Goal: Check status

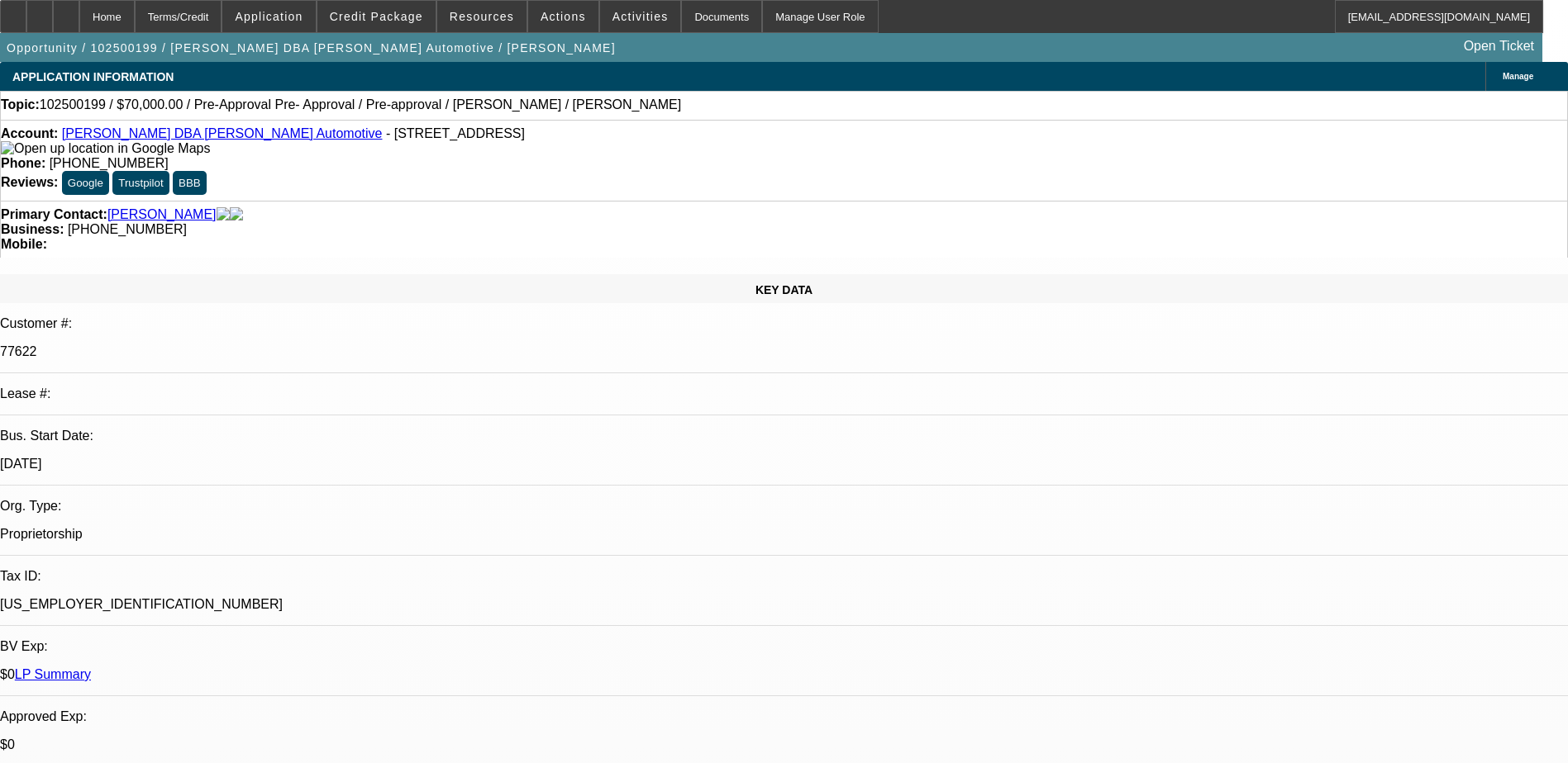
select select "0"
select select "0.1"
select select "0"
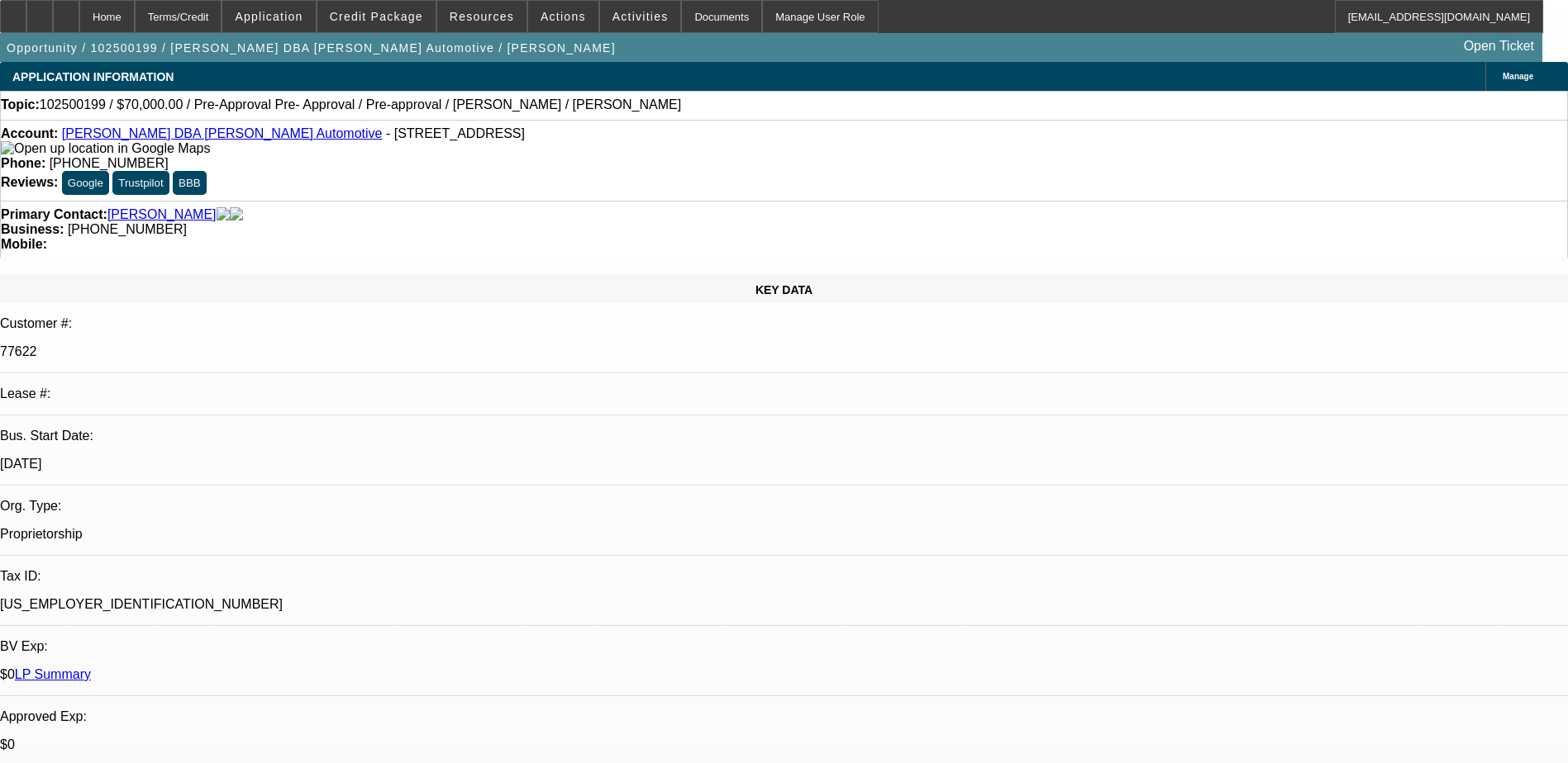
select select "0.1"
select select "0"
select select "0.1"
select select "0"
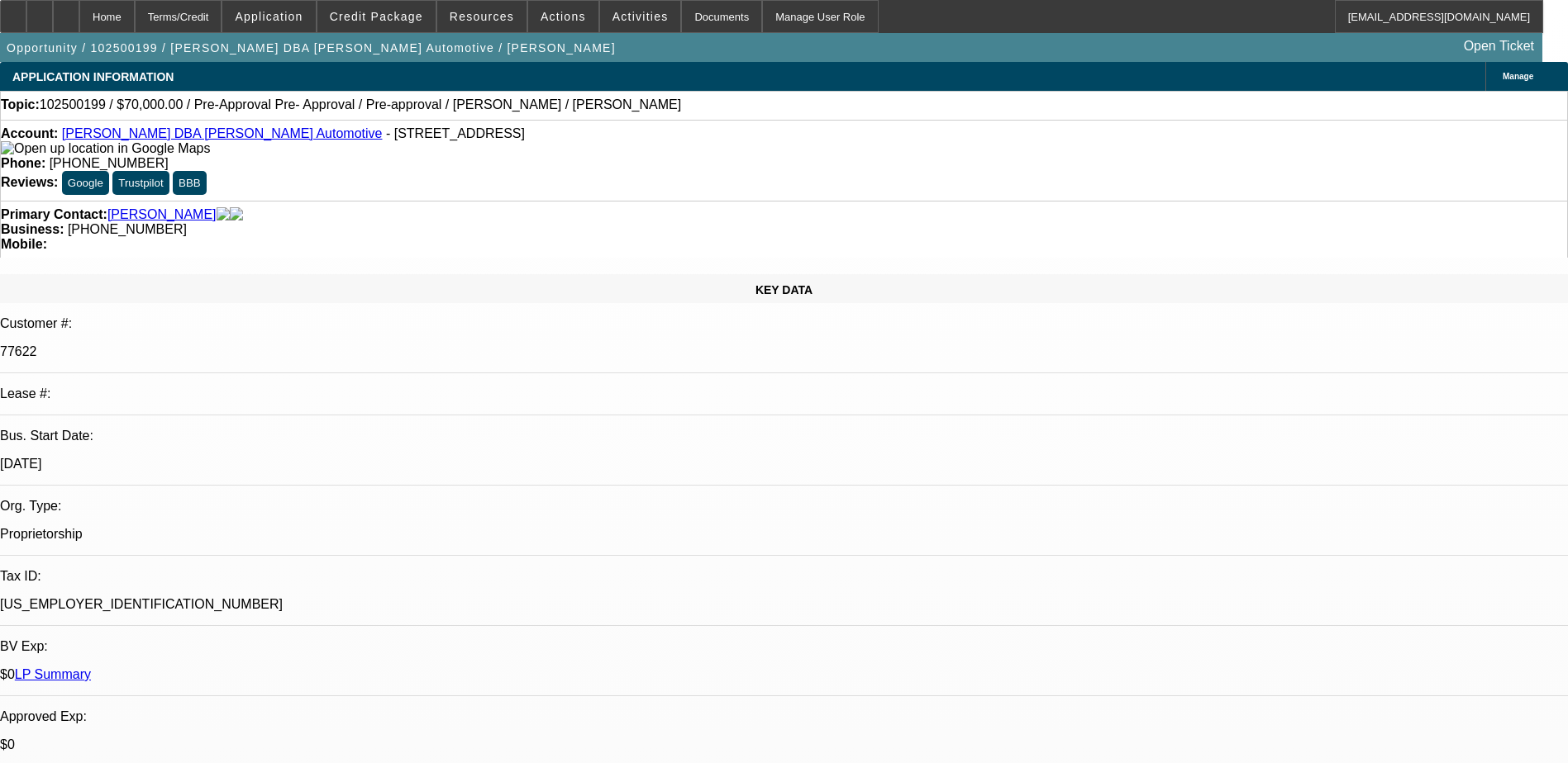
select select "2"
select select "0.1"
select select "1"
select select "4"
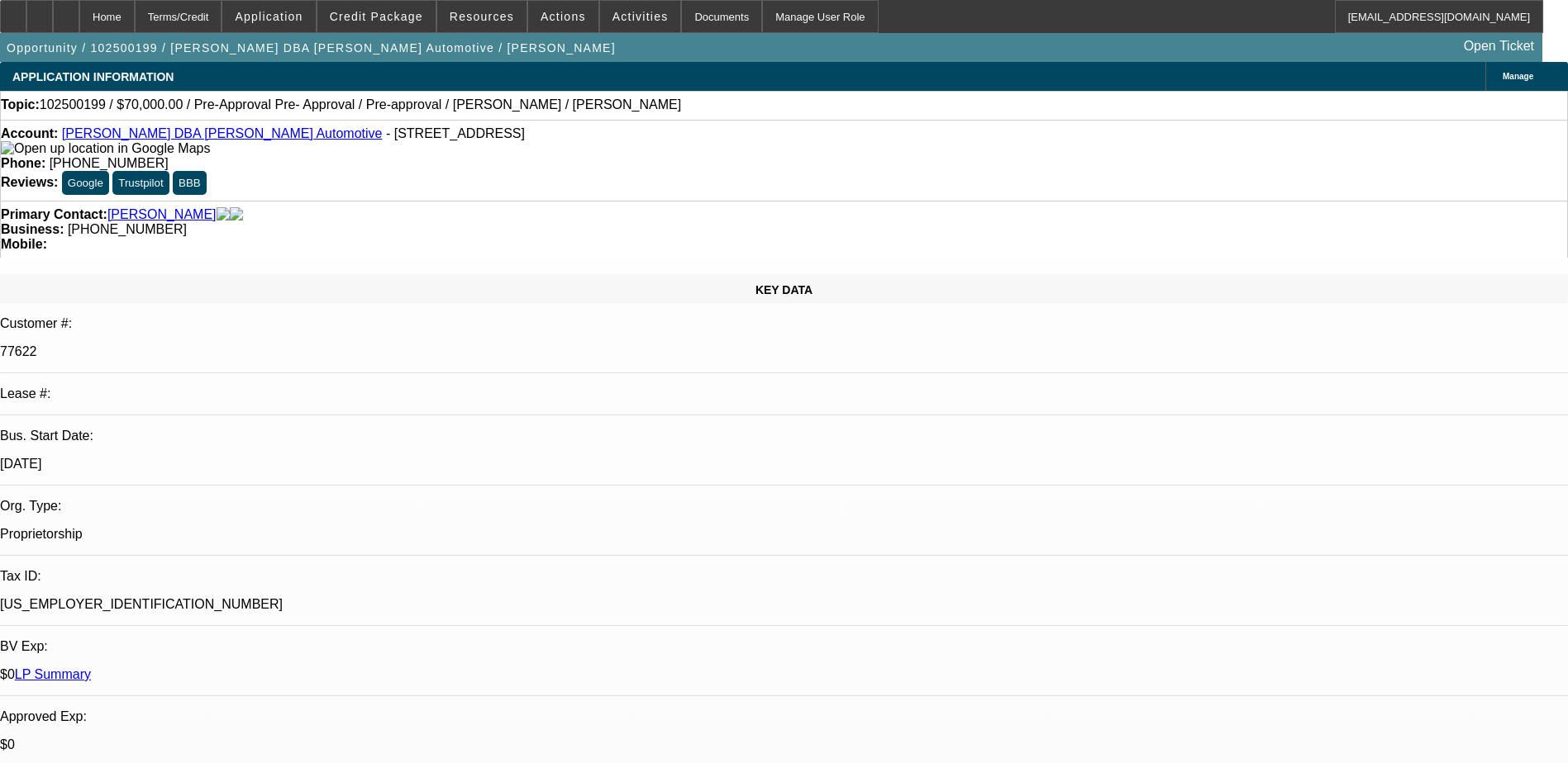
select select "1"
select select "4"
select select "1"
select select "3"
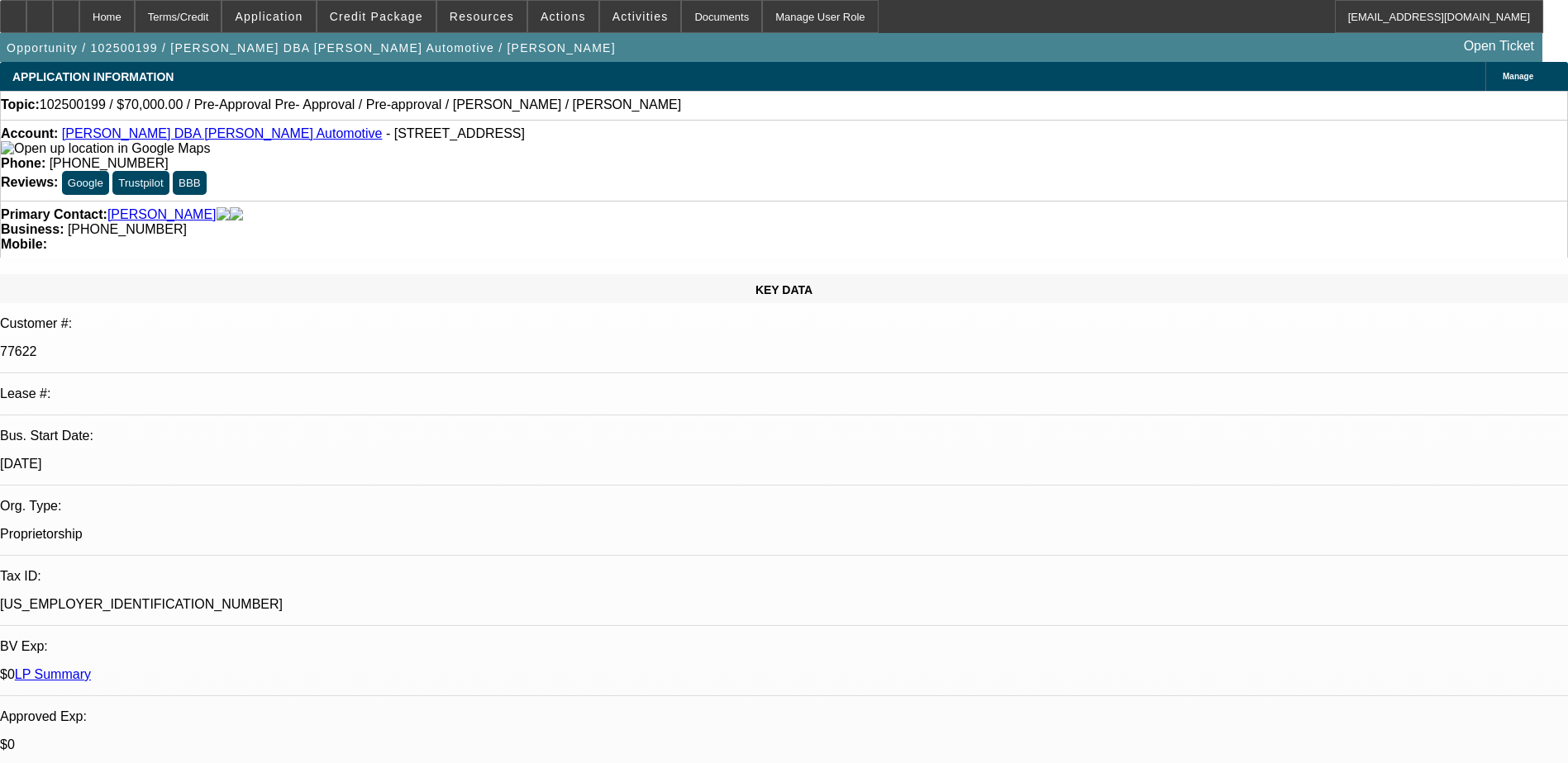
select select "4"
select select "1"
select select "2"
select select "4"
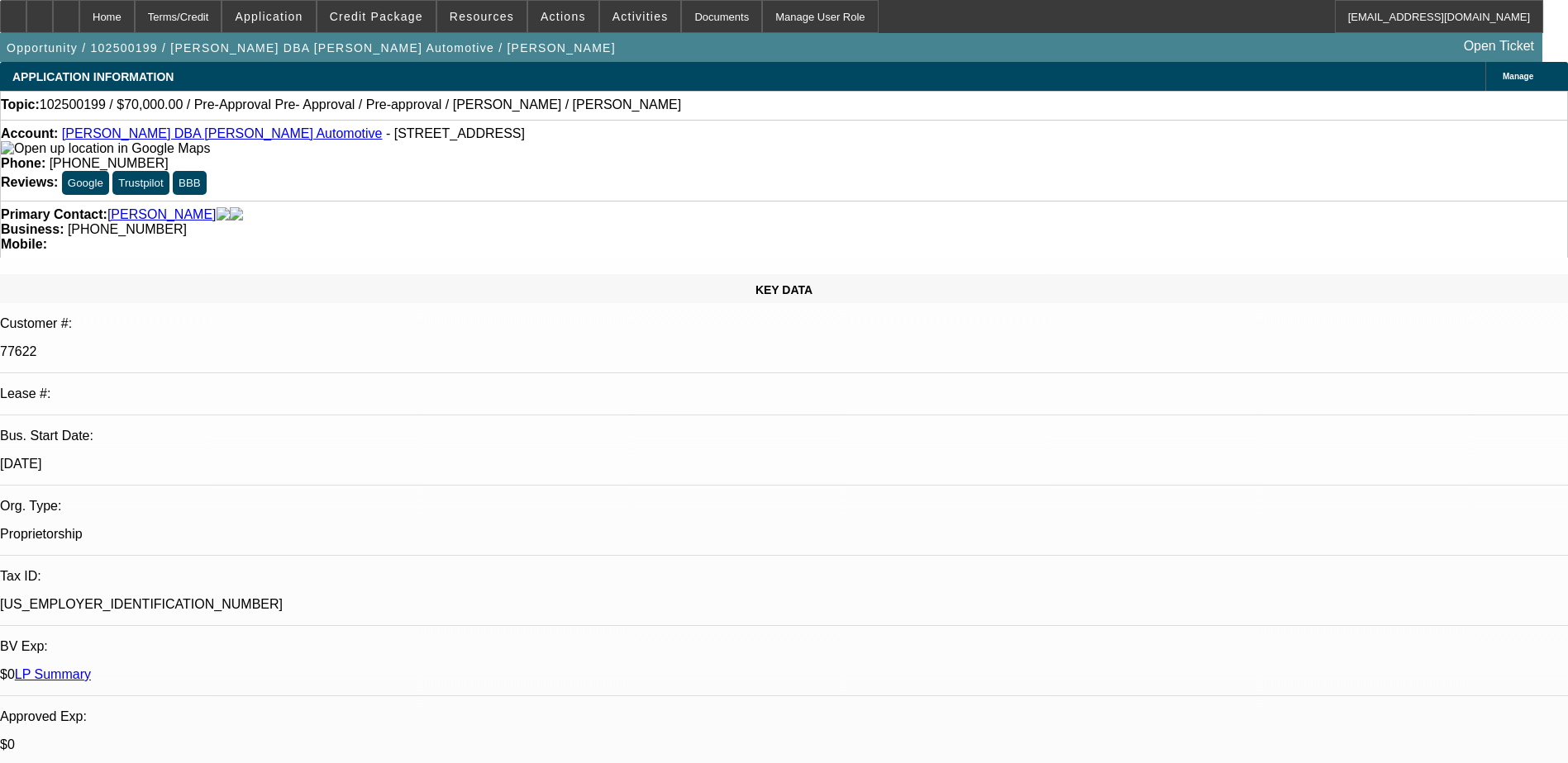
click at [397, 9] on span at bounding box center [377, 16] width 118 height 40
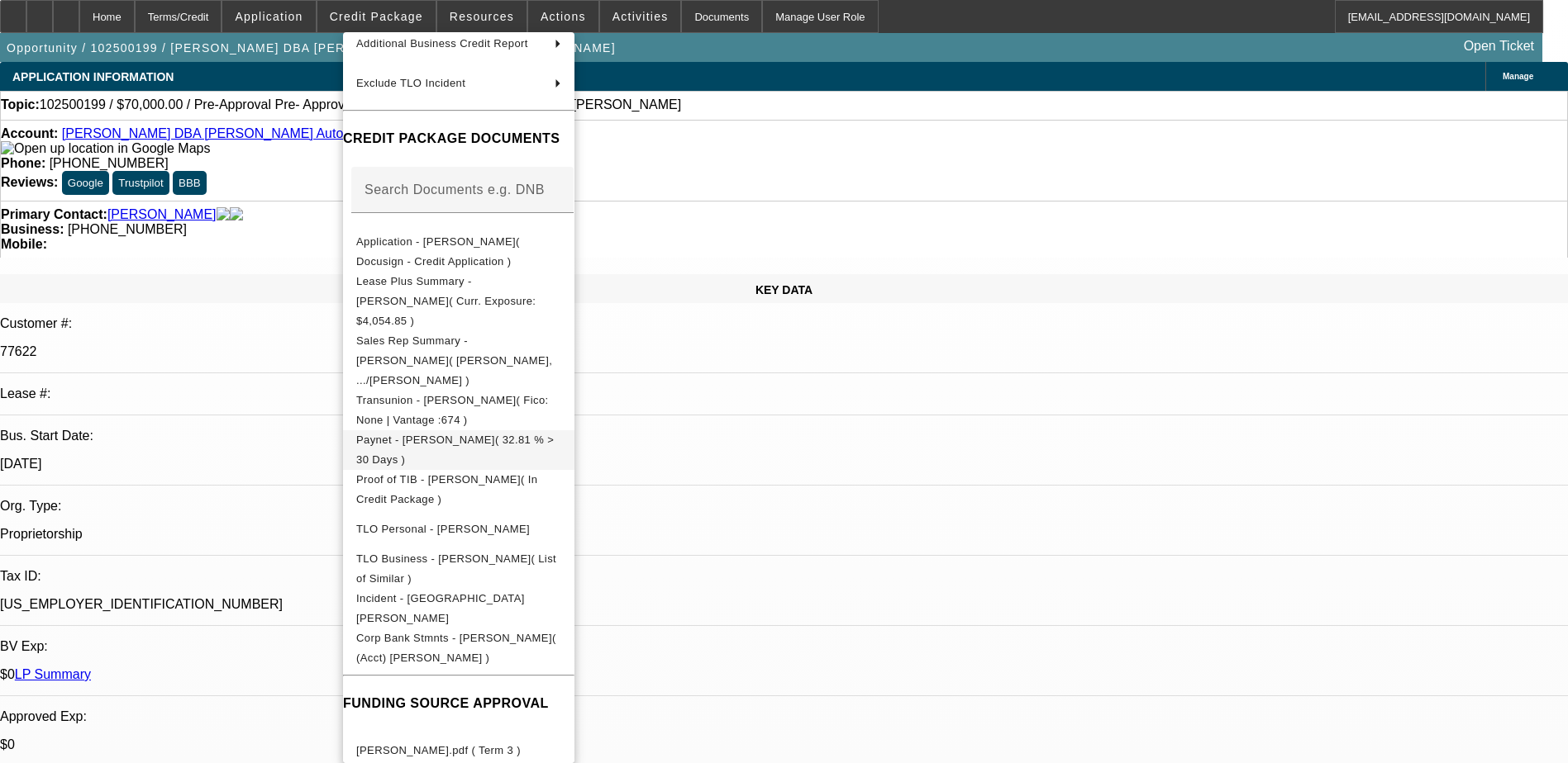
scroll to position [176, 0]
click at [450, 743] on span "[PERSON_NAME].pdf ( Term 3 )" at bounding box center [439, 749] width 164 height 12
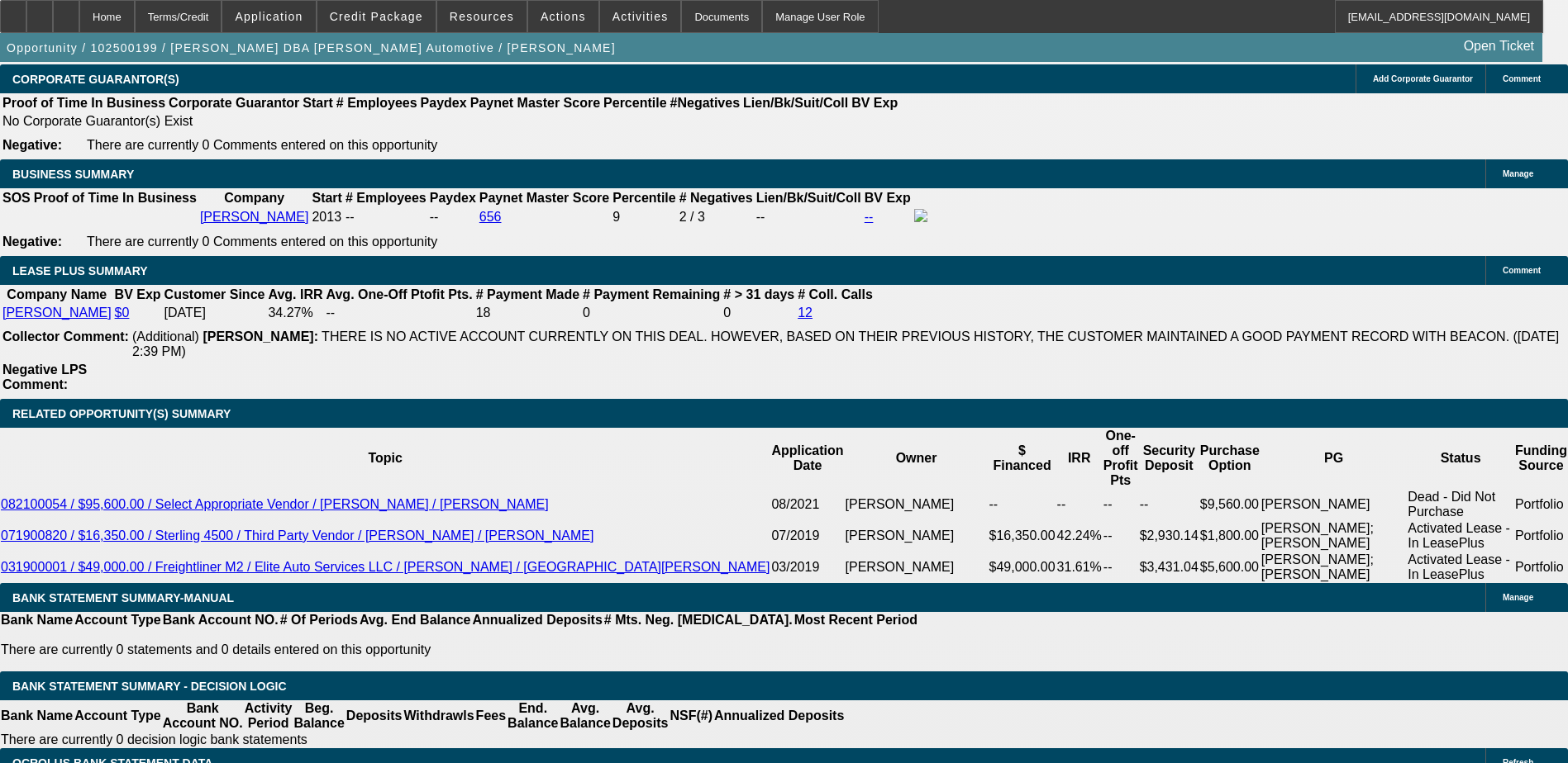
scroll to position [2644, 0]
